Goal: Transaction & Acquisition: Purchase product/service

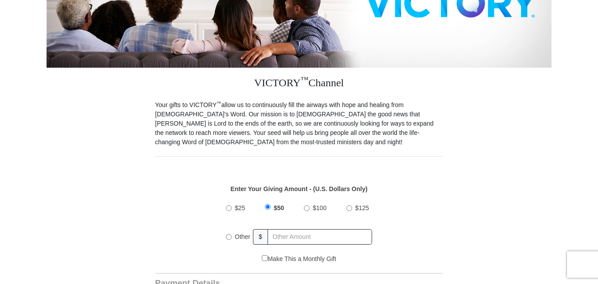
scroll to position [221, 0]
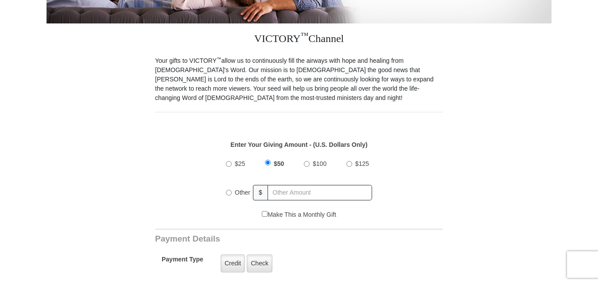
click at [228, 190] on input "Other" at bounding box center [229, 193] width 6 height 6
radio input "true"
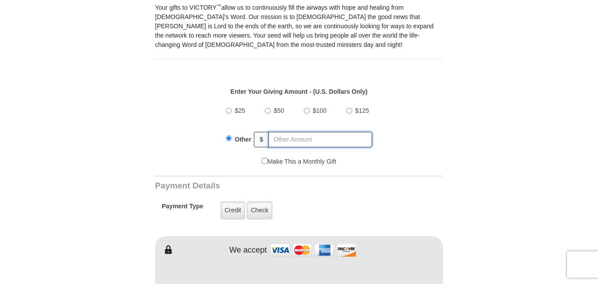
scroll to position [310, 0]
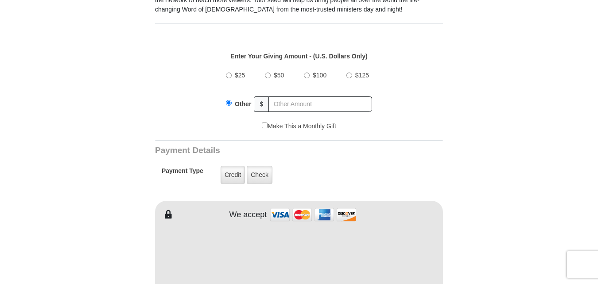
click at [230, 100] on input "Other" at bounding box center [229, 103] width 6 height 6
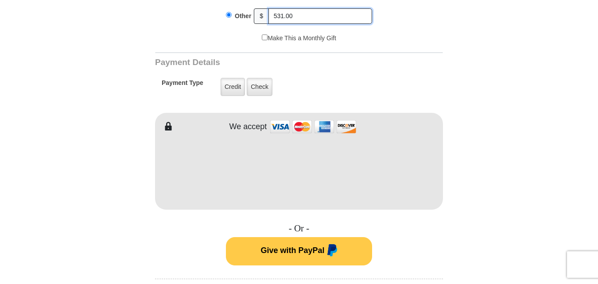
scroll to position [398, 0]
type input "531.00"
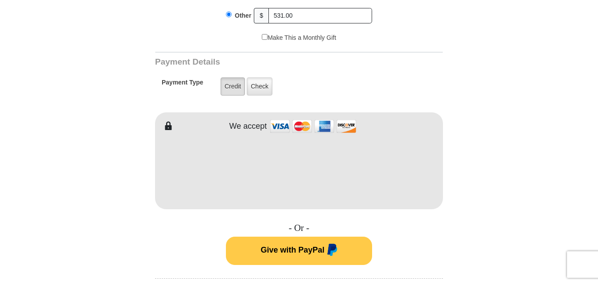
click at [229, 81] on label "Credit" at bounding box center [233, 86] width 24 height 18
click at [0, 0] on input "Credit" at bounding box center [0, 0] width 0 height 0
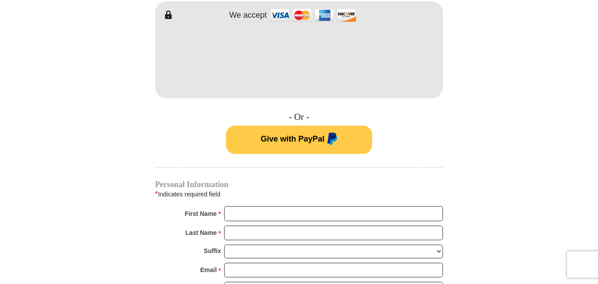
scroll to position [531, 0]
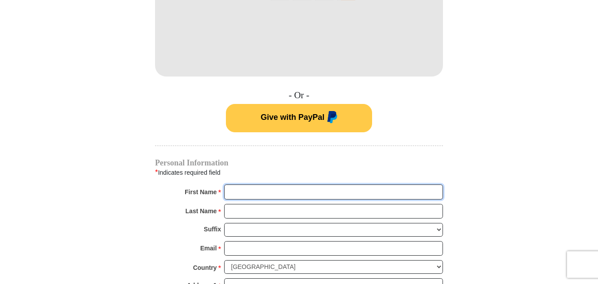
click at [252, 185] on input "First Name *" at bounding box center [333, 192] width 219 height 15
type input "[PERSON_NAME] & [PERSON_NAME]"
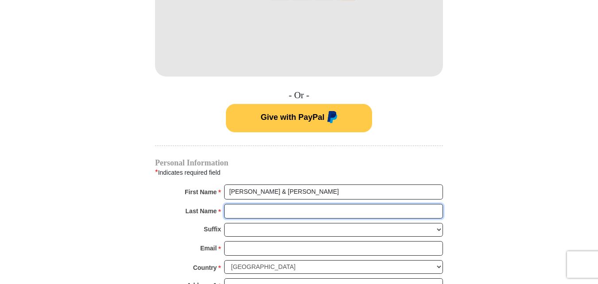
type input "[PERSON_NAME]"
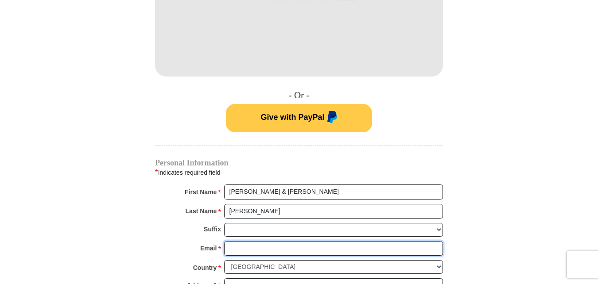
type input "[EMAIL_ADDRESS][DOMAIN_NAME]"
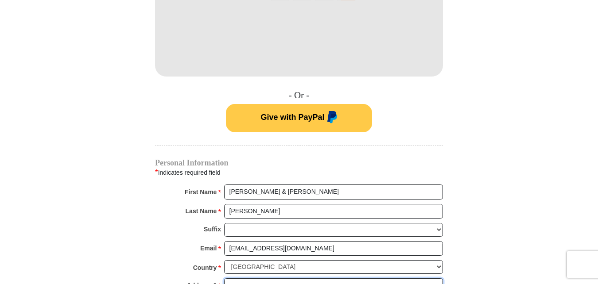
type input "[EMAIL_ADDRESS][DOMAIN_NAME]"
type input "Arcadia"
type input "63621"
type input "[PHONE_NUMBER]"
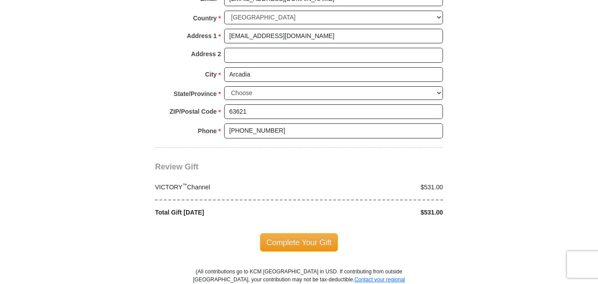
scroll to position [797, 0]
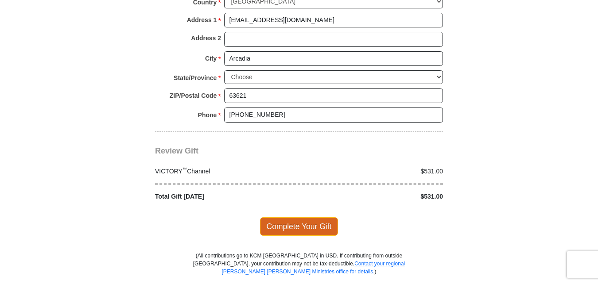
click at [311, 219] on span "Complete Your Gift" at bounding box center [299, 226] width 78 height 19
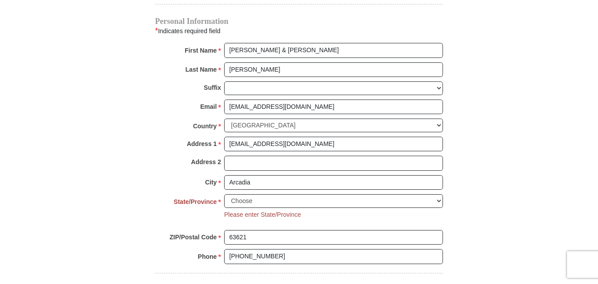
scroll to position [673, 0]
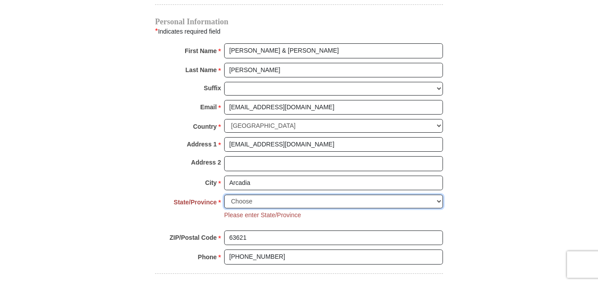
click at [440, 195] on select "Choose [US_STATE] [US_STATE] [US_STATE] [US_STATE] [US_STATE] Armed Forces Amer…" at bounding box center [333, 202] width 219 height 14
select select "MO"
click at [224, 195] on select "Choose [US_STATE] [US_STATE] [US_STATE] [US_STATE] [US_STATE] Armed Forces Amer…" at bounding box center [333, 202] width 219 height 14
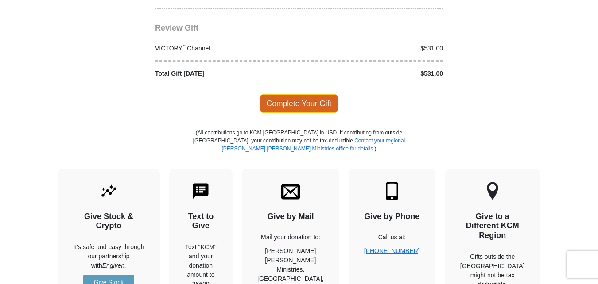
scroll to position [938, 0]
click at [307, 94] on span "Complete Your Gift" at bounding box center [299, 103] width 78 height 19
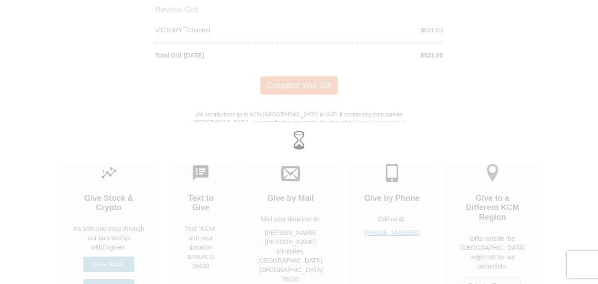
scroll to position [921, 0]
